Goal: Information Seeking & Learning: Learn about a topic

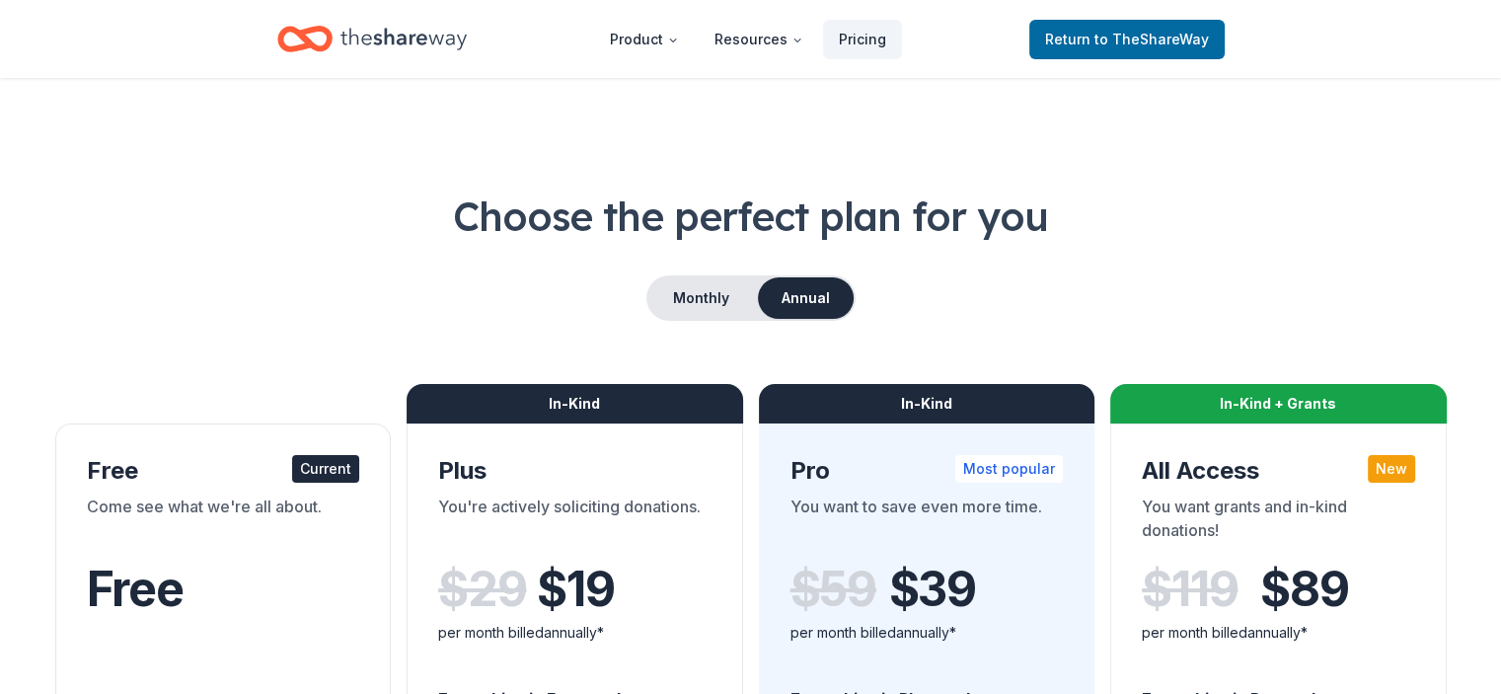
click at [430, 33] on icon "Home" at bounding box center [403, 39] width 126 height 40
click at [1148, 31] on span "to TheShareWay" at bounding box center [1151, 39] width 114 height 17
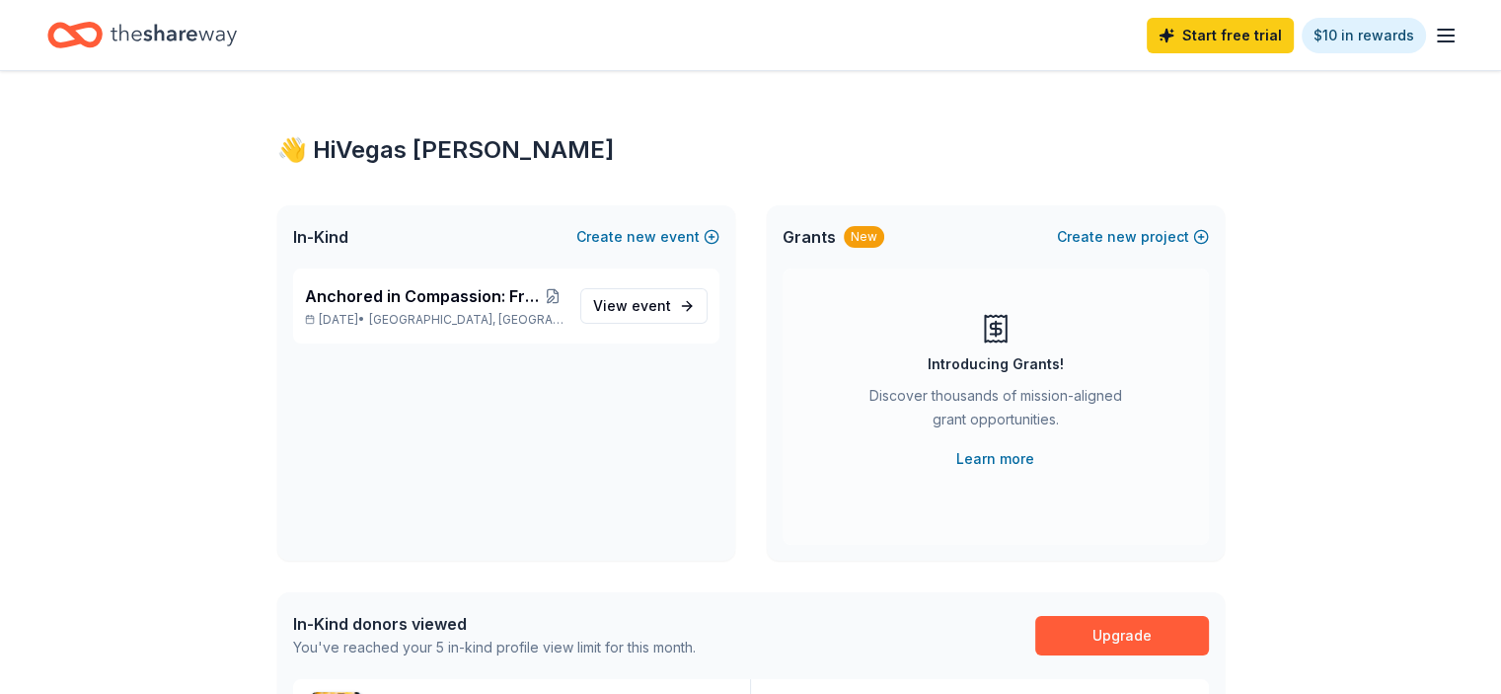
click at [414, 158] on div "👋 Hi Vegas Michael" at bounding box center [750, 150] width 947 height 32
click at [386, 289] on span "Anchored in Compassion: From Trauma to Triumph" at bounding box center [423, 296] width 236 height 24
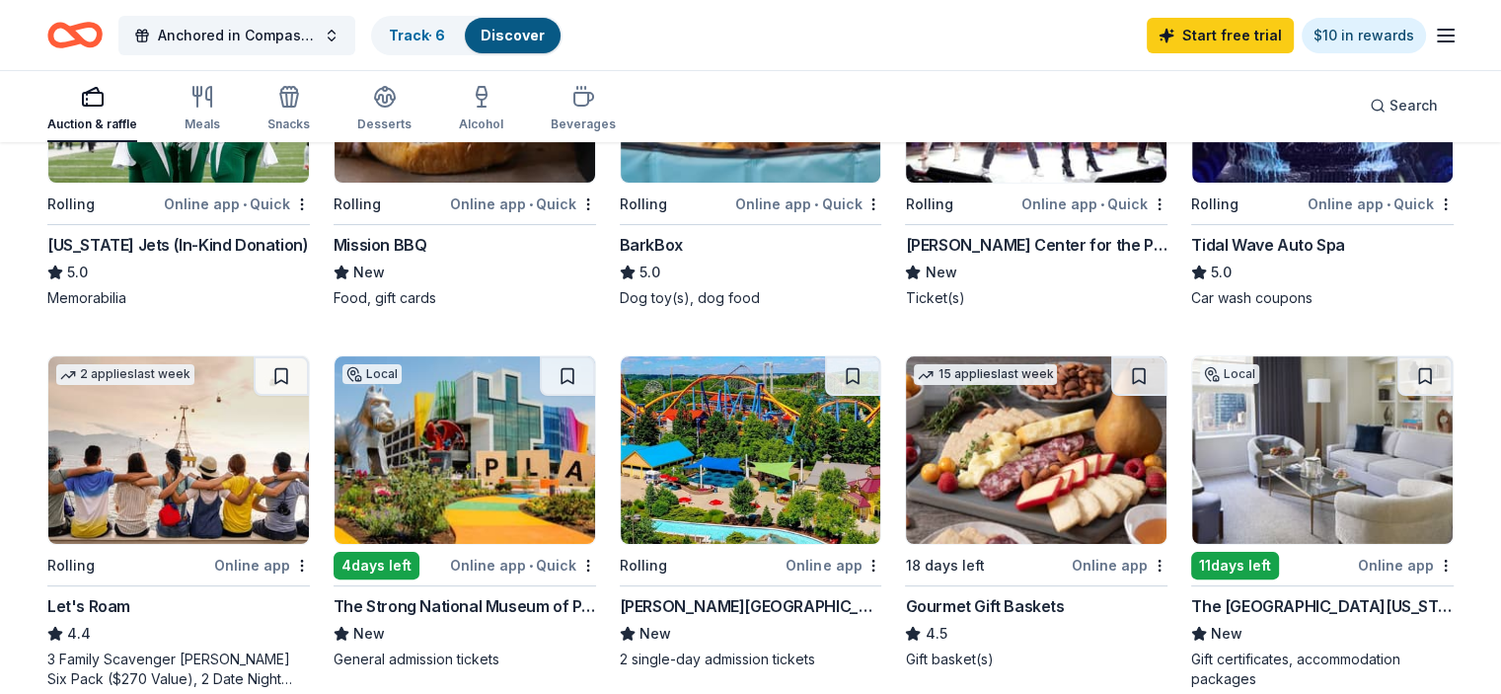
scroll to position [372, 0]
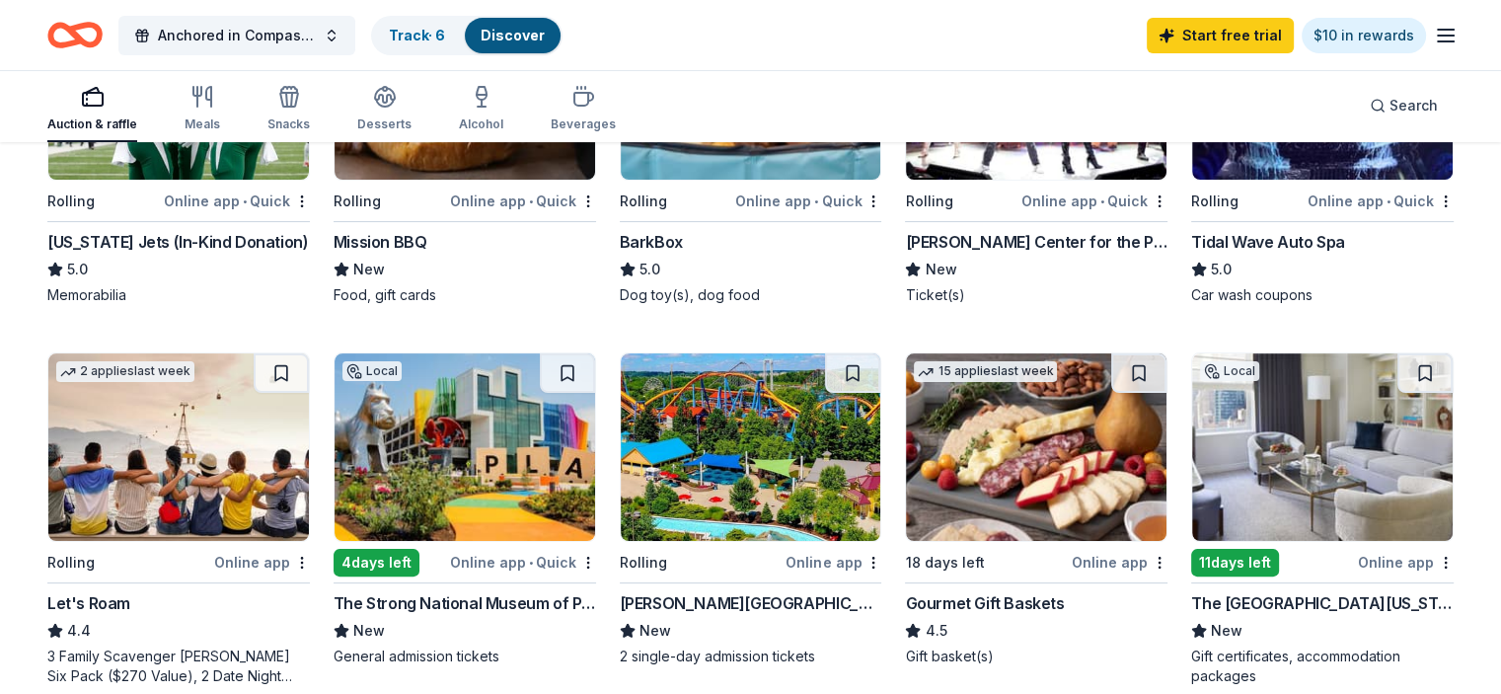
click at [1289, 505] on img at bounding box center [1322, 446] width 260 height 187
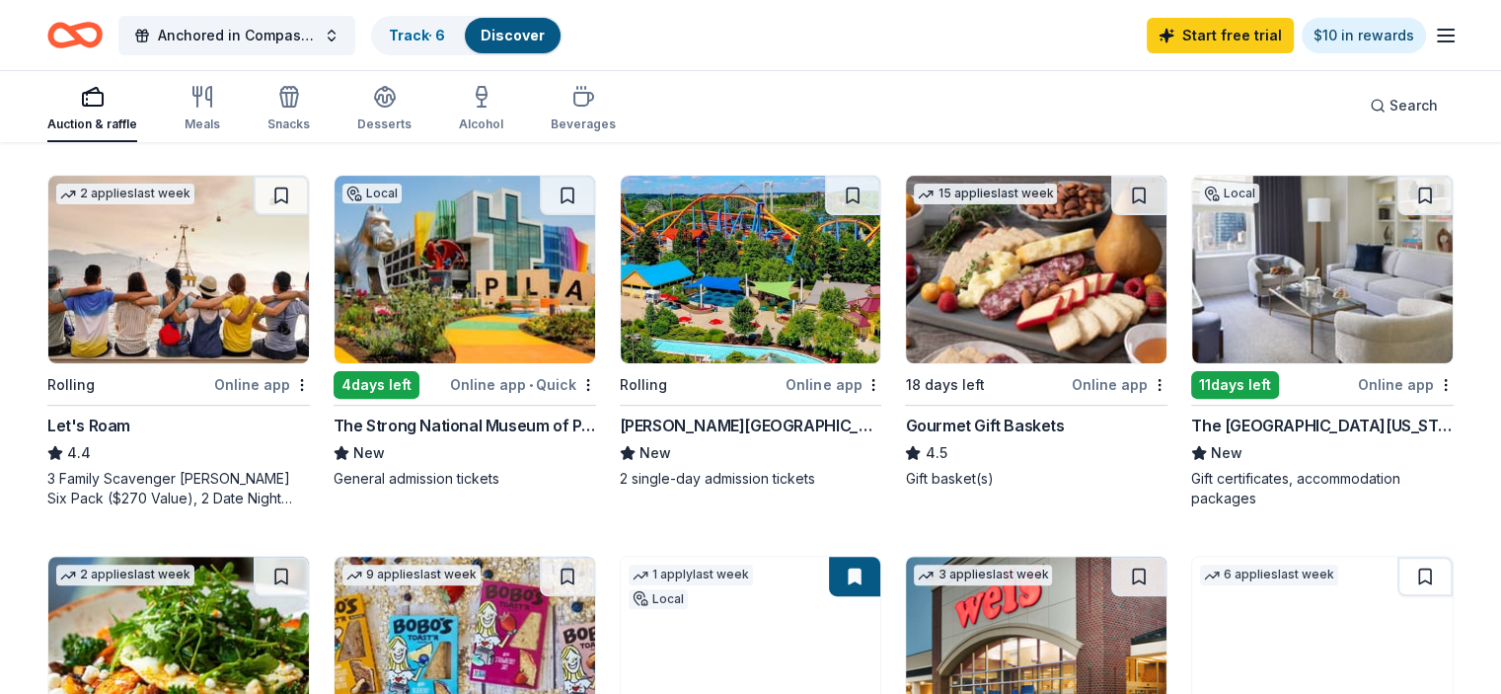
scroll to position [557, 0]
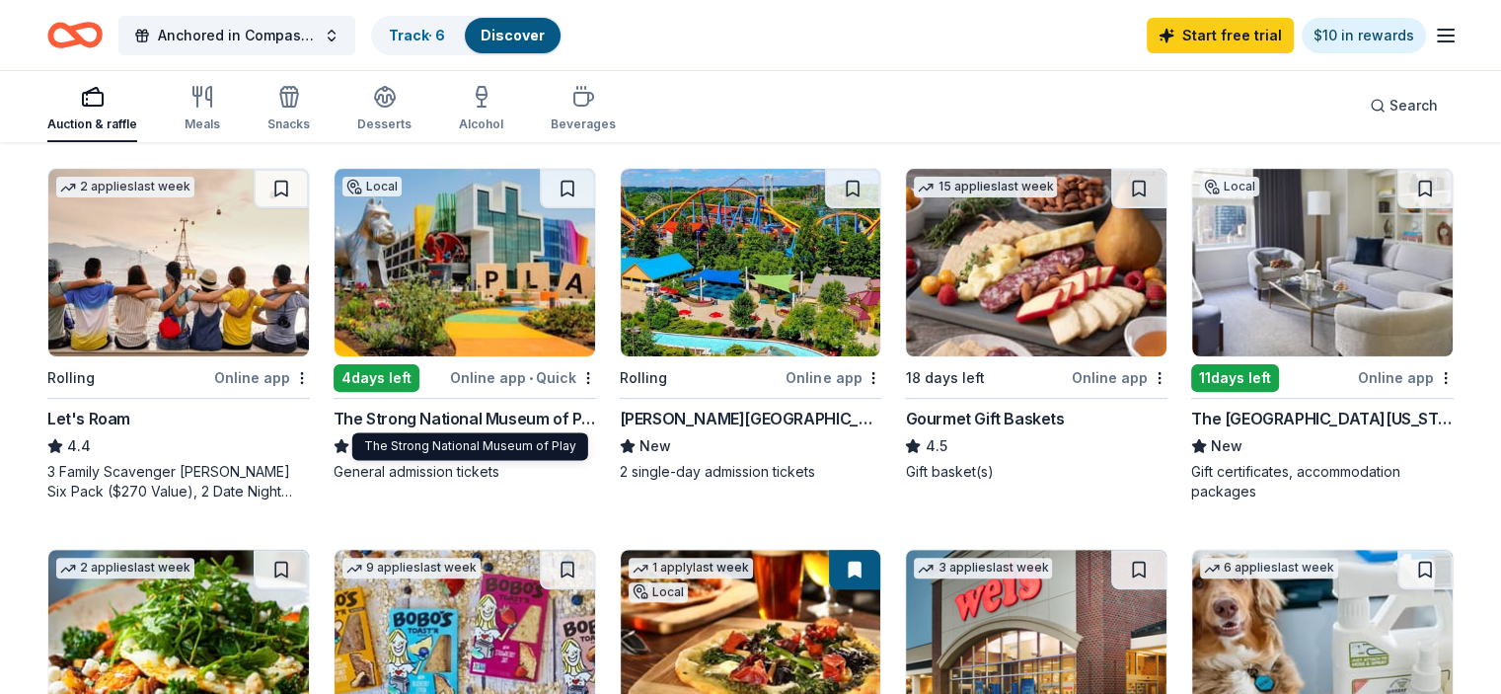
click at [450, 416] on div "The Strong National Museum of Play" at bounding box center [465, 419] width 262 height 24
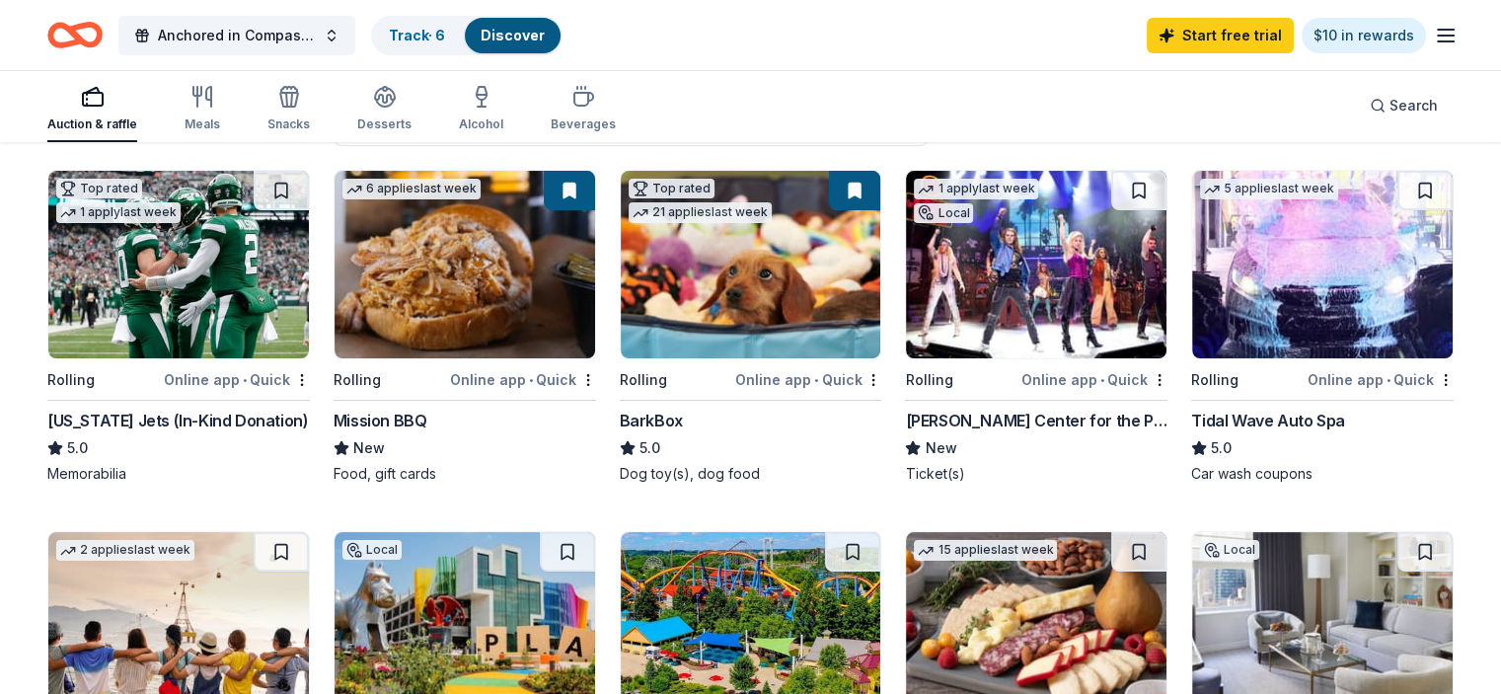
scroll to position [0, 0]
